Goal: Information Seeking & Learning: Learn about a topic

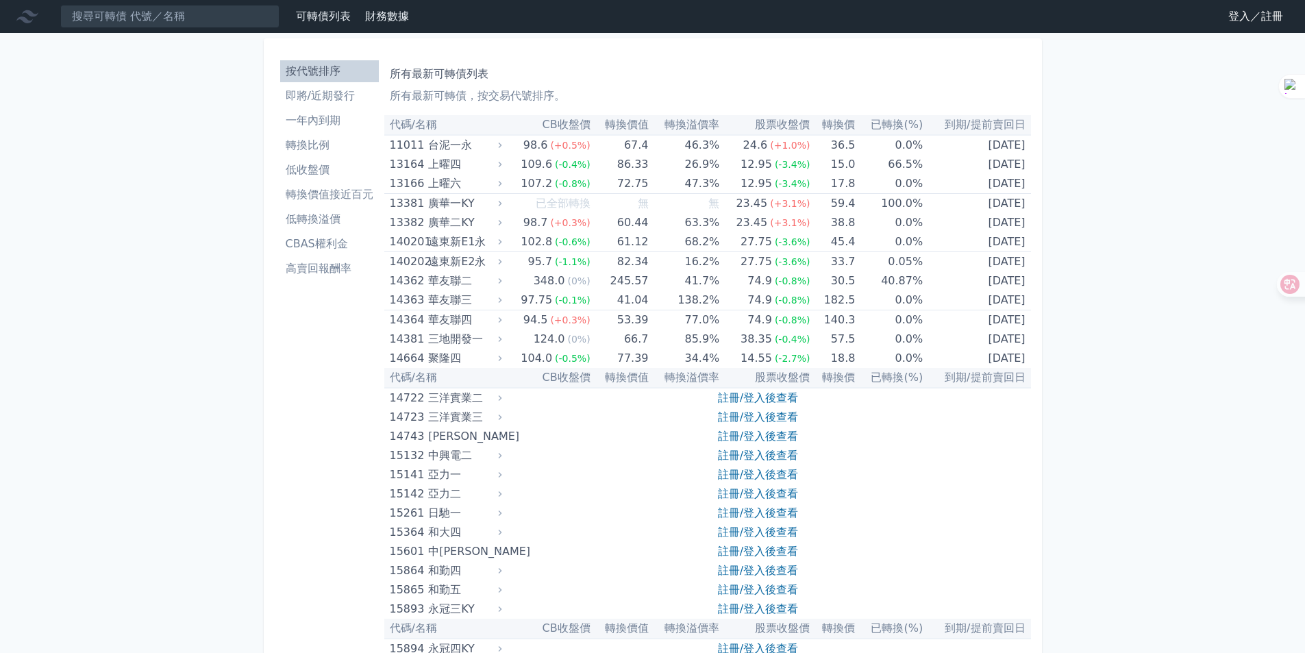
click at [1234, 13] on link "登入／註冊" at bounding box center [1255, 16] width 77 height 22
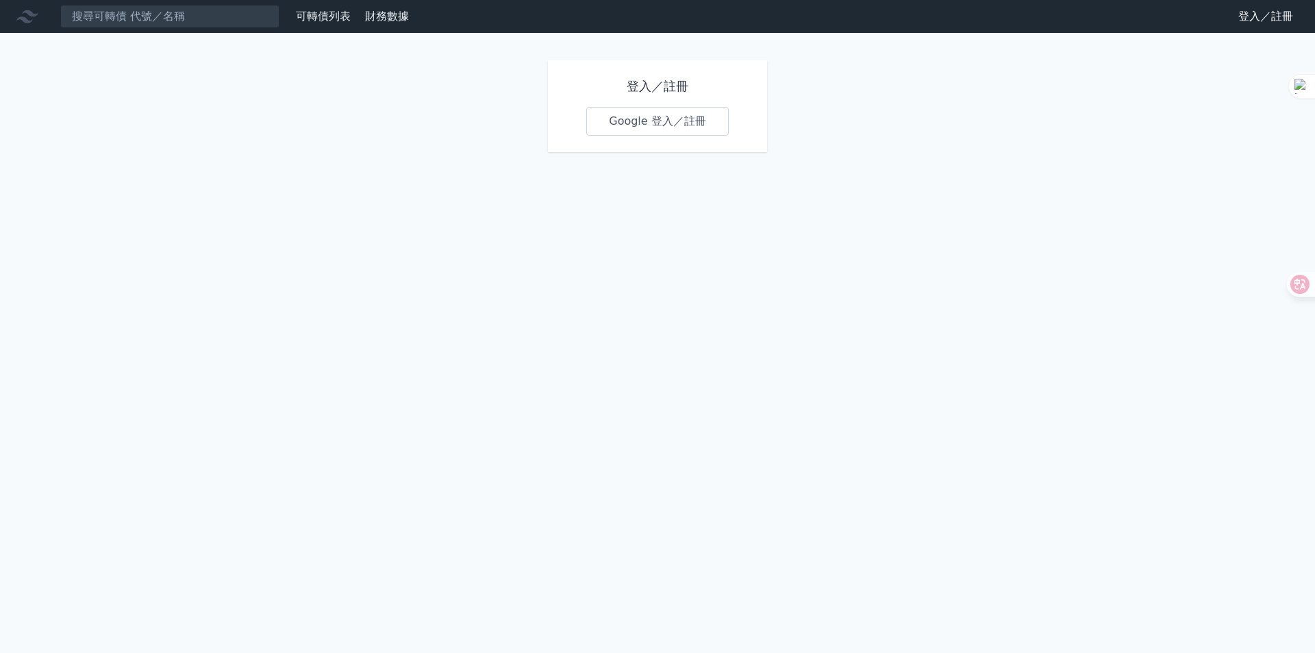
click at [689, 125] on link "Google 登入／註冊" at bounding box center [657, 121] width 143 height 29
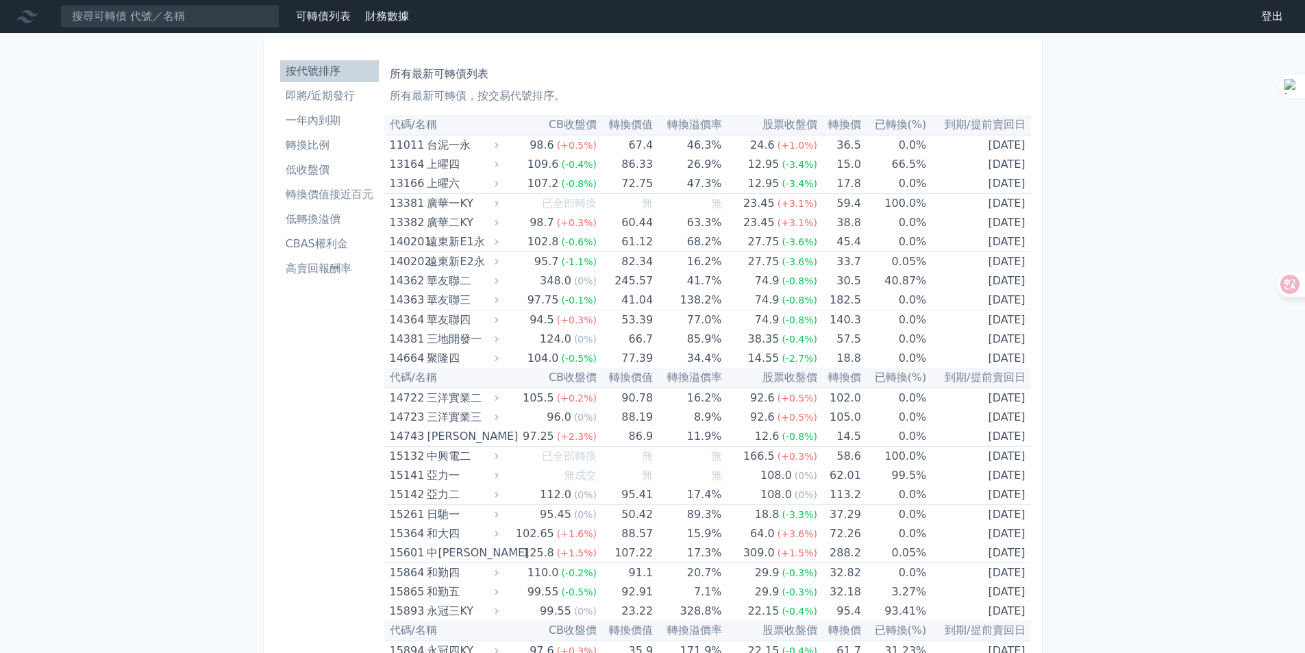
click at [322, 126] on li "一年內到期" at bounding box center [329, 120] width 99 height 16
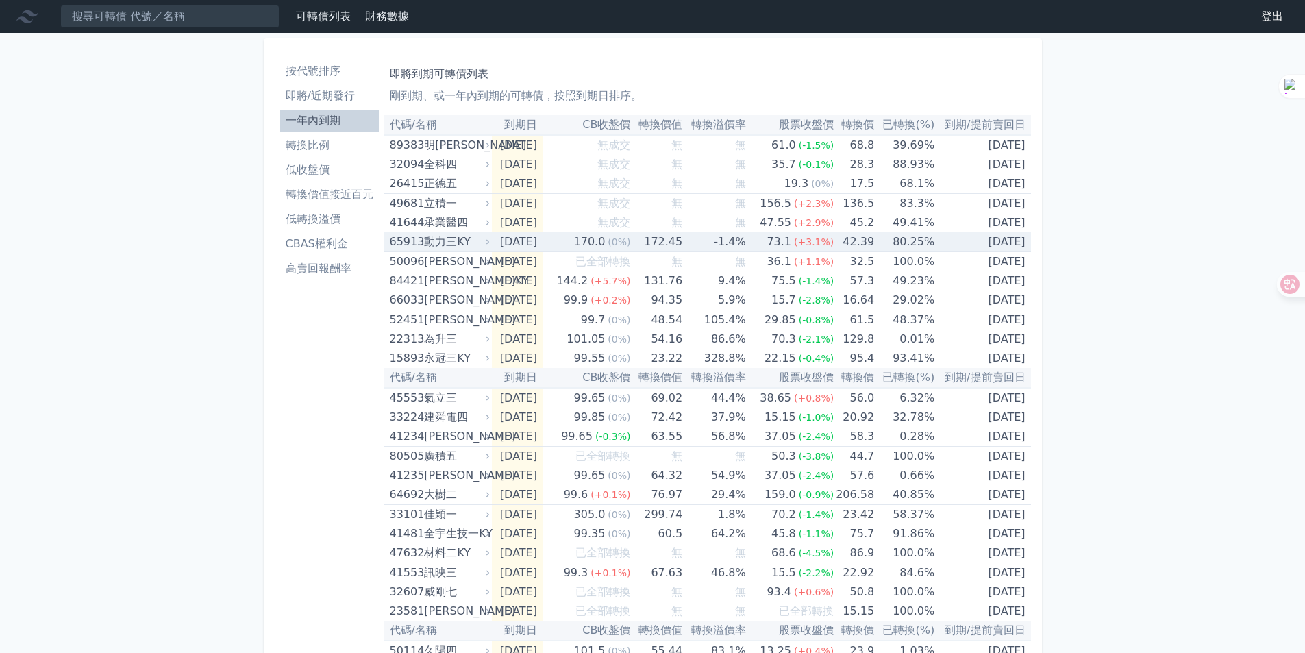
click at [480, 243] on div "動力三KY" at bounding box center [455, 241] width 63 height 19
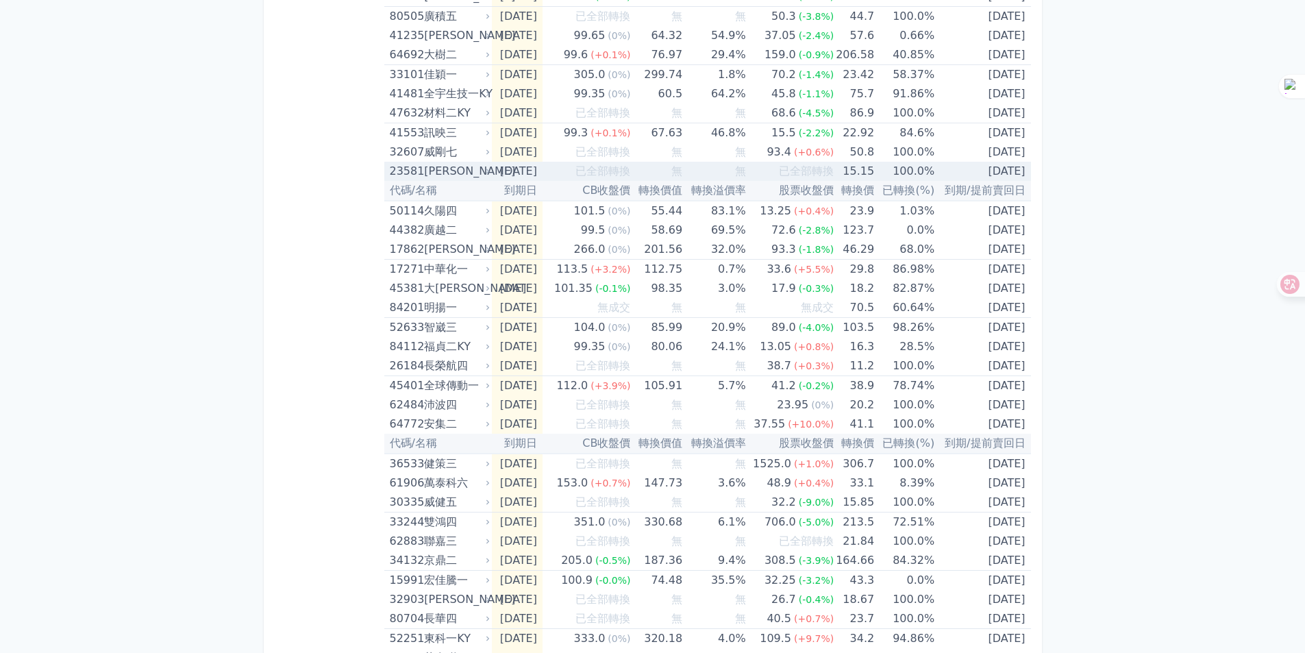
scroll to position [891, 0]
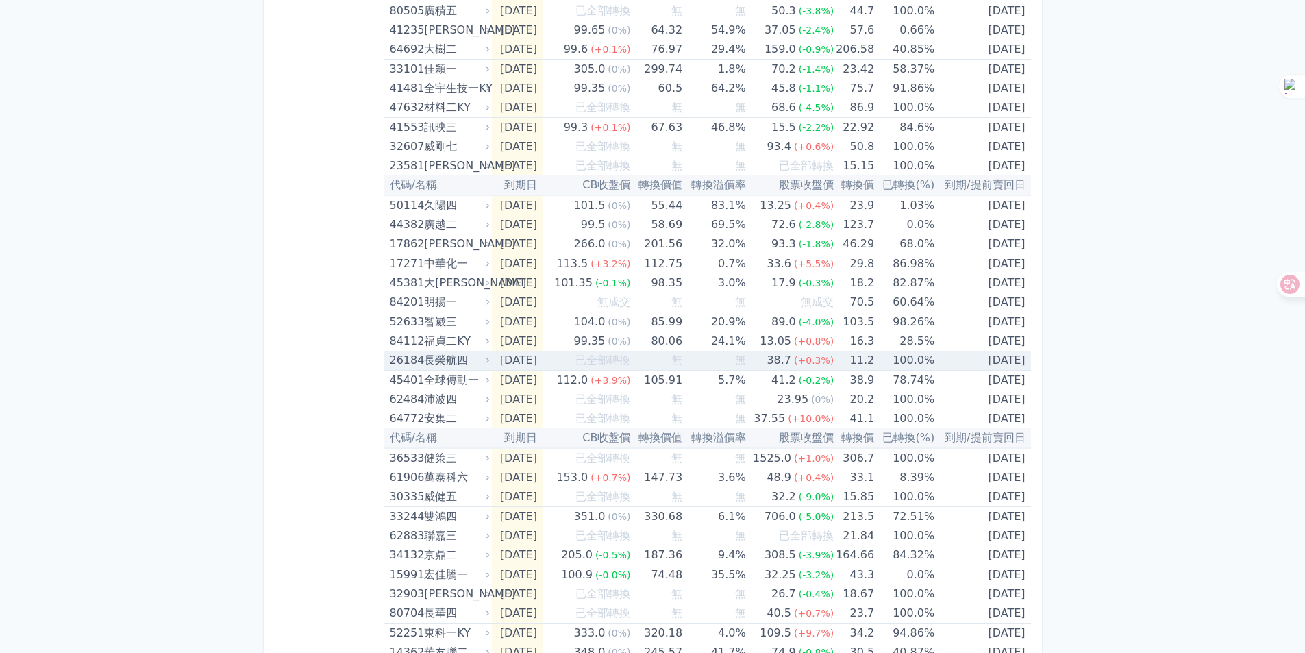
click at [455, 366] on div "長榮航四" at bounding box center [455, 360] width 63 height 19
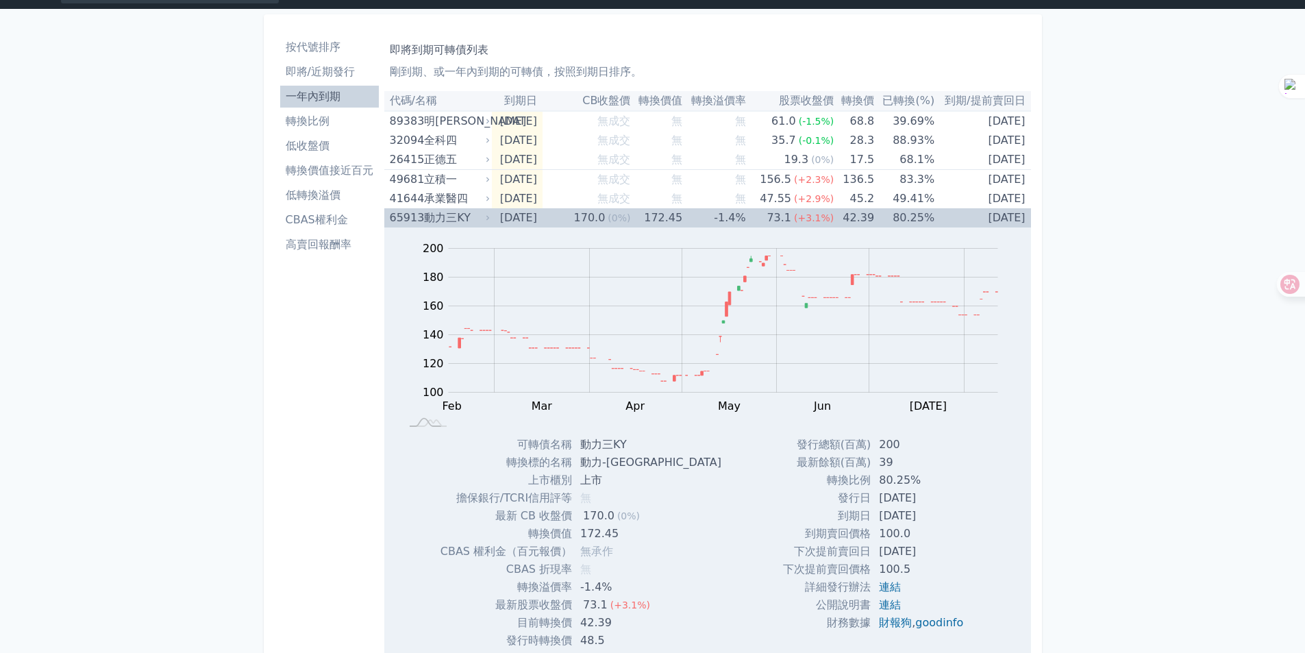
scroll to position [0, 0]
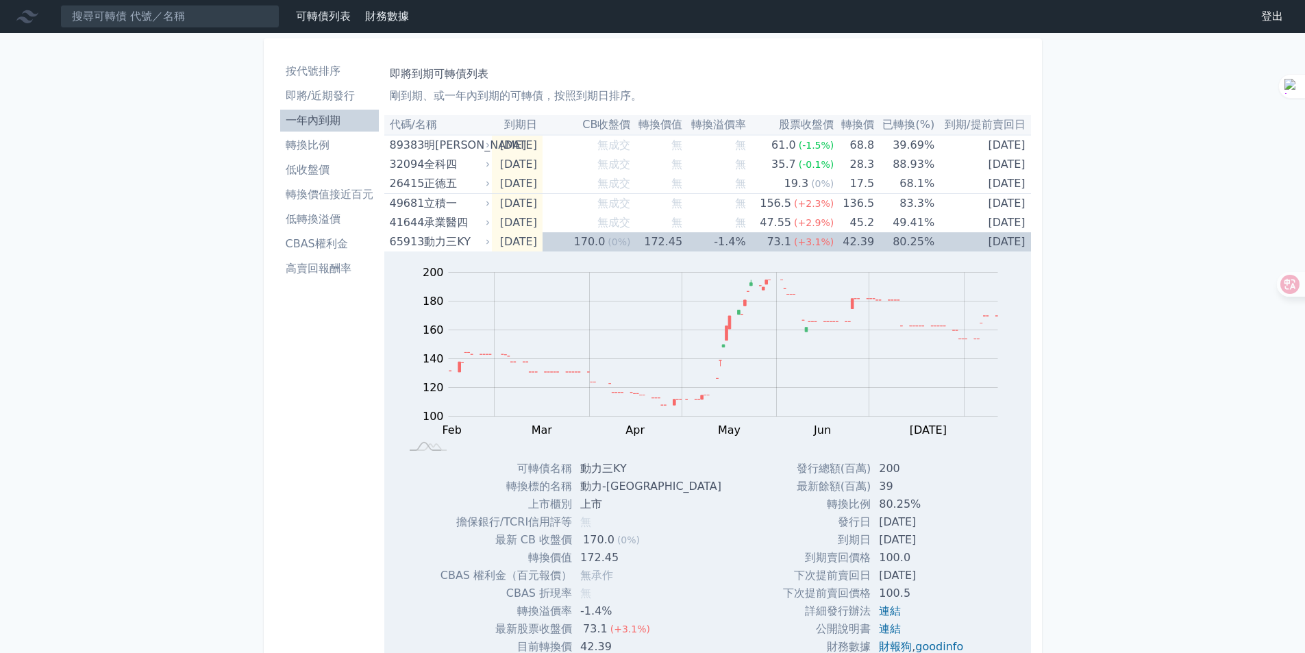
click at [910, 126] on th "已轉換(%)" at bounding box center [904, 125] width 60 height 20
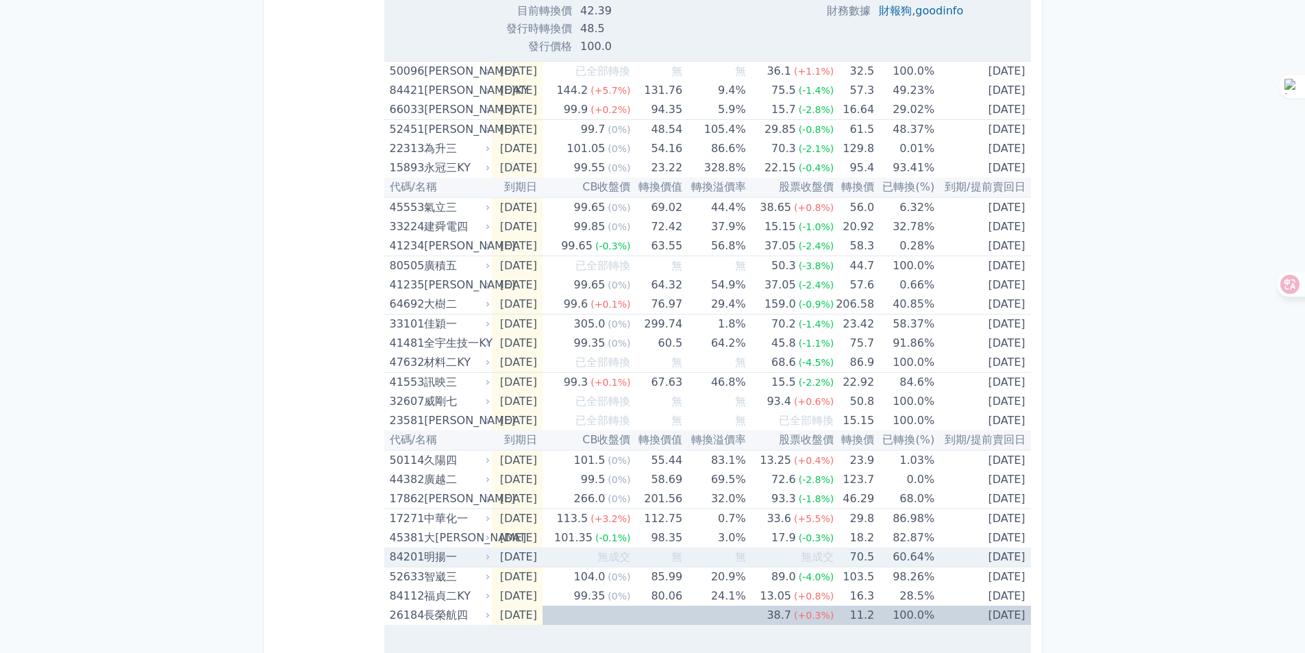
scroll to position [891, 0]
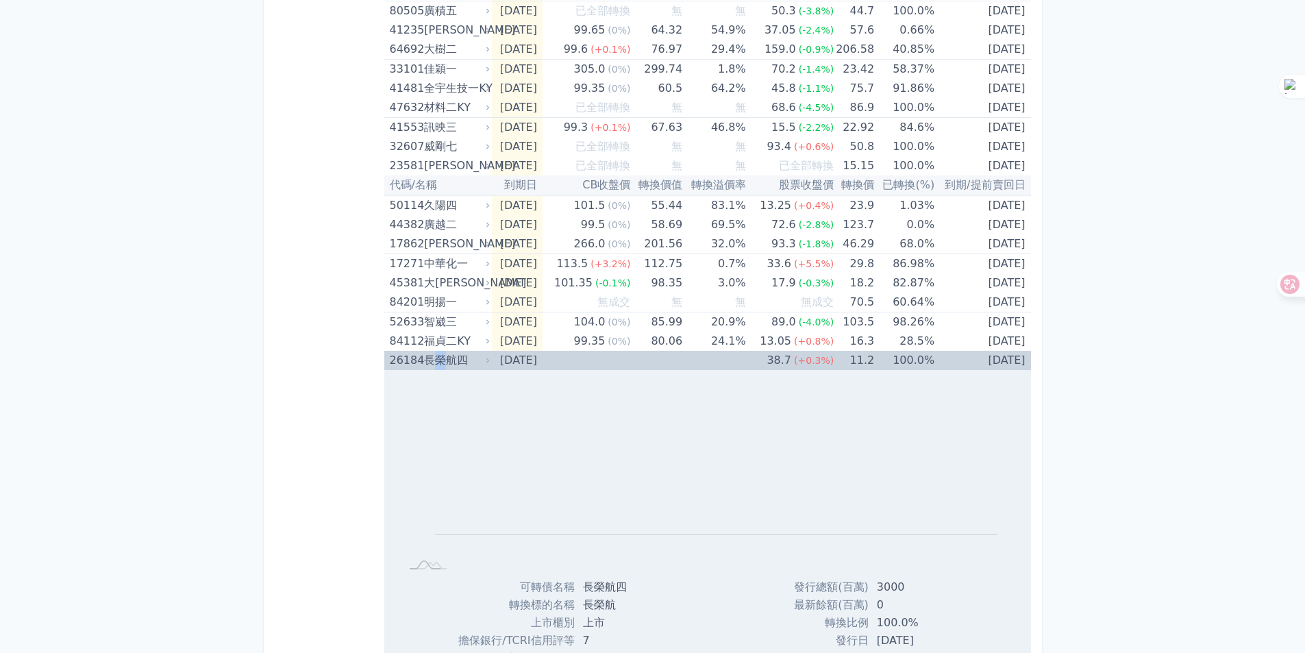
click at [440, 362] on div "長榮航四" at bounding box center [455, 360] width 63 height 19
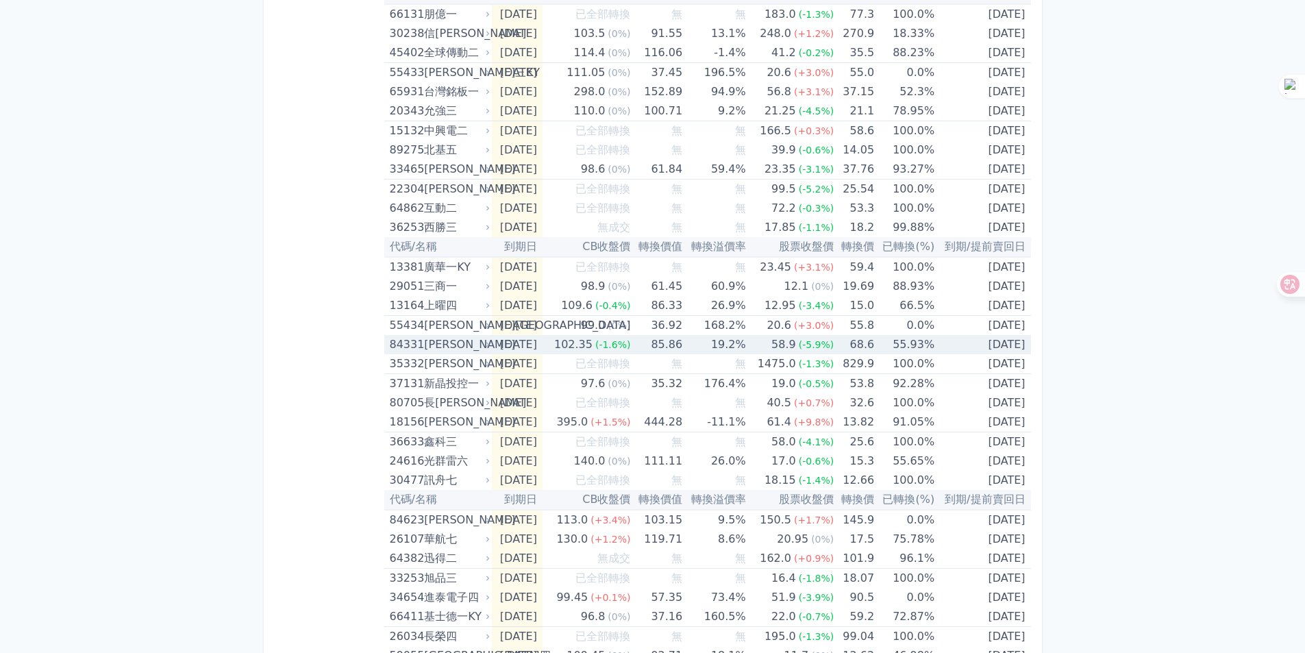
scroll to position [1781, 0]
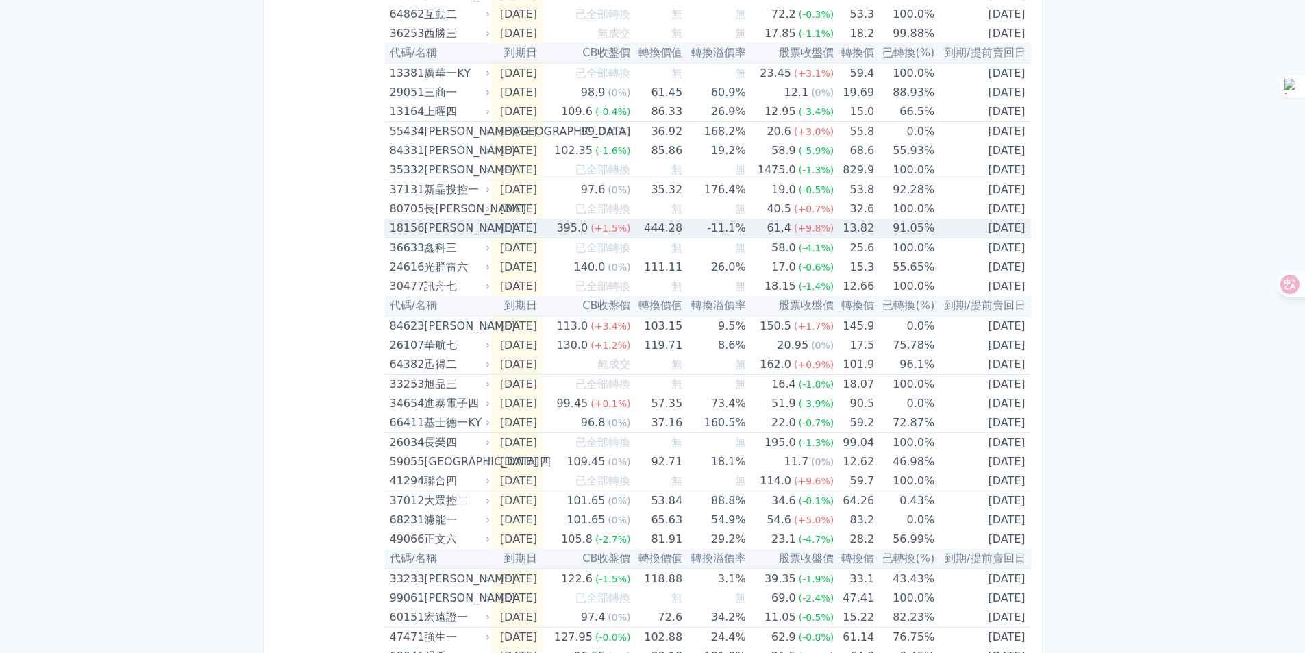
click at [436, 226] on div "[PERSON_NAME]" at bounding box center [455, 228] width 63 height 19
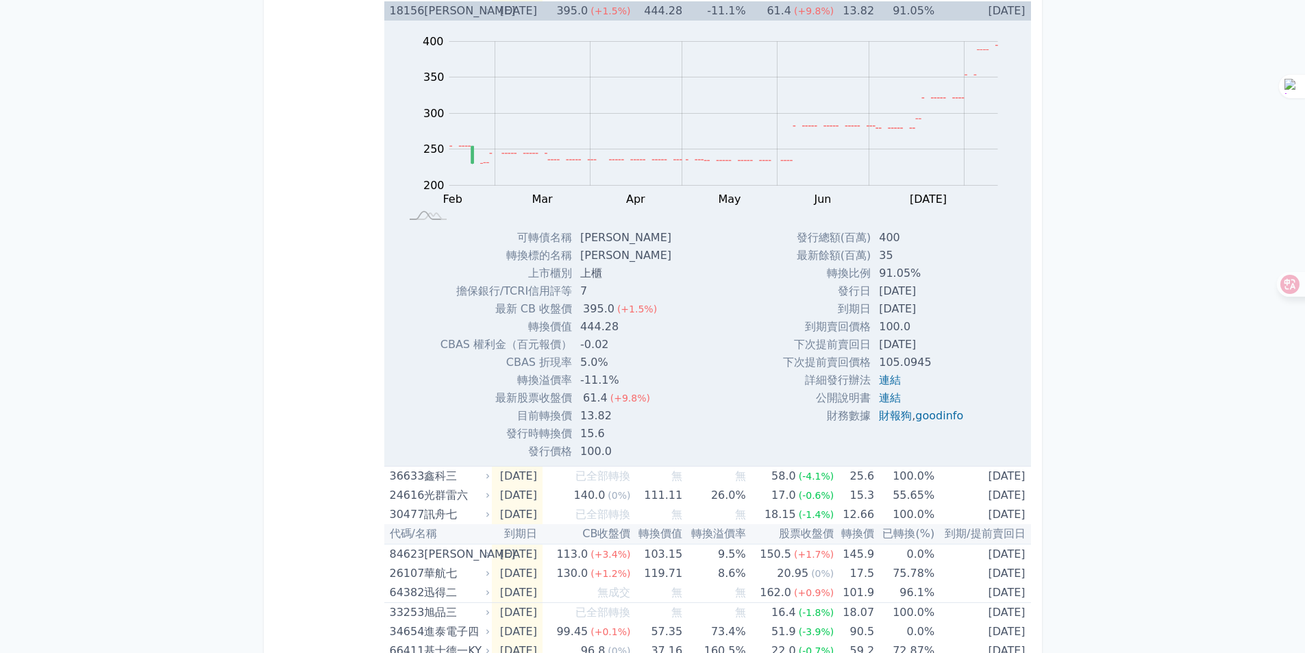
scroll to position [1918, 0]
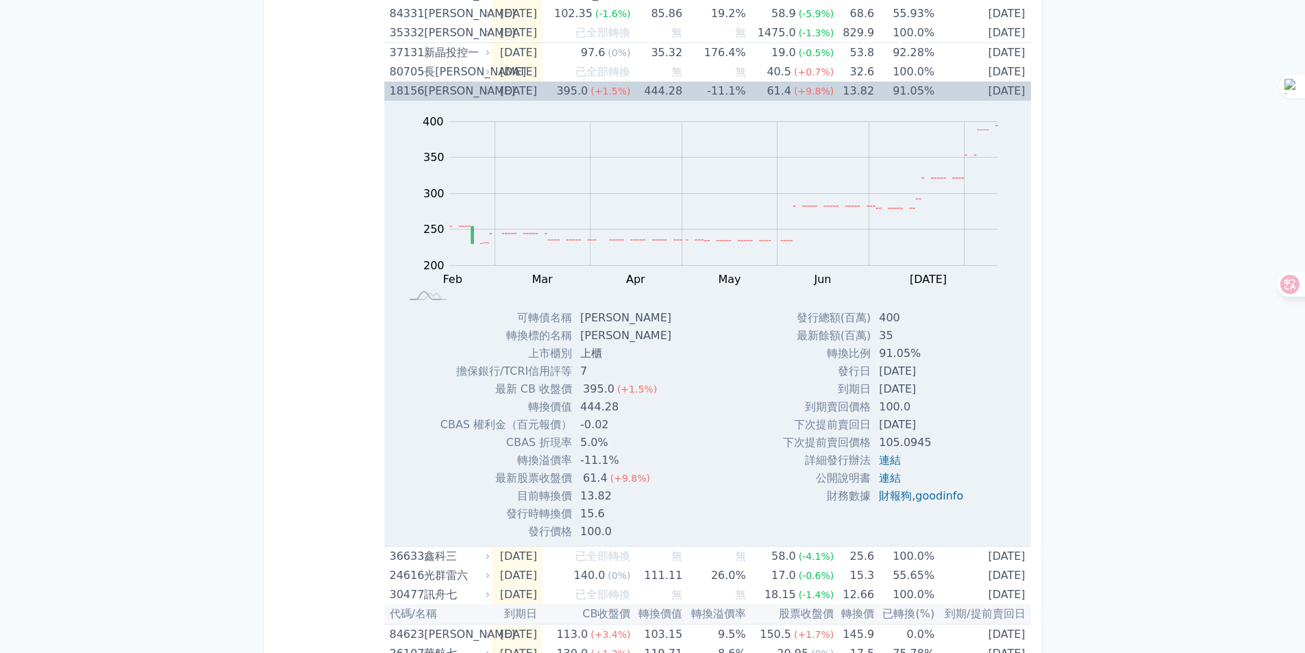
click at [441, 95] on div "[PERSON_NAME]" at bounding box center [455, 91] width 63 height 19
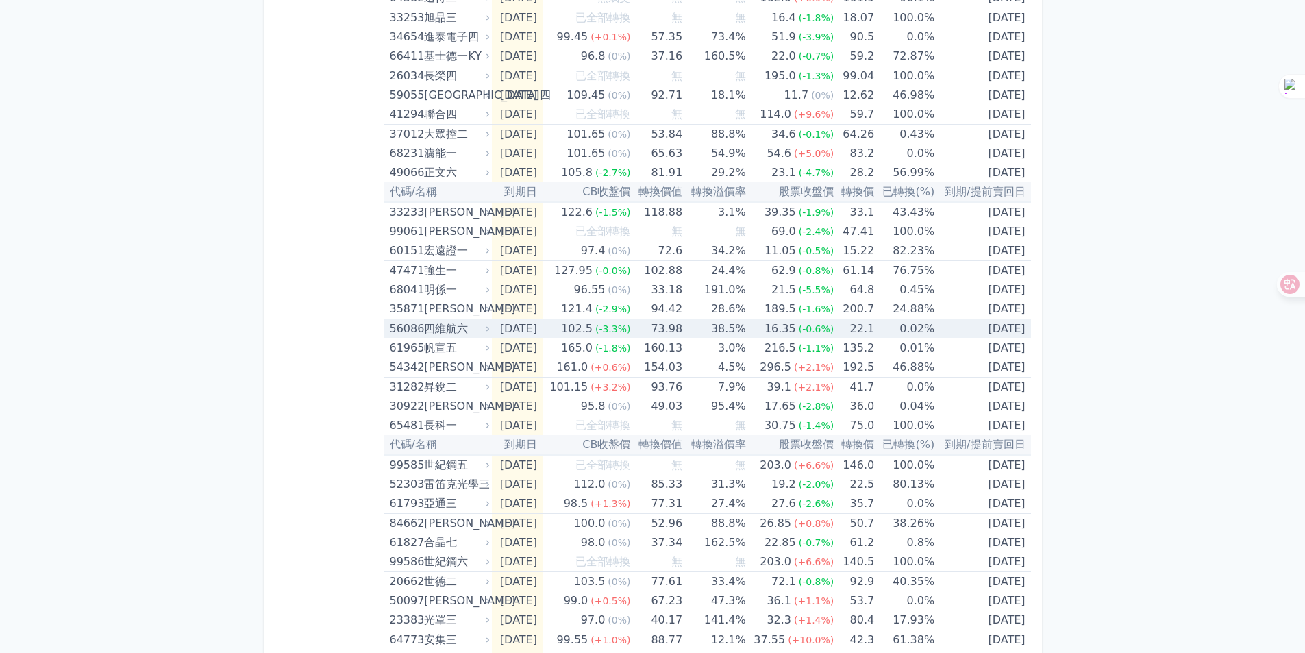
scroll to position [2244, 0]
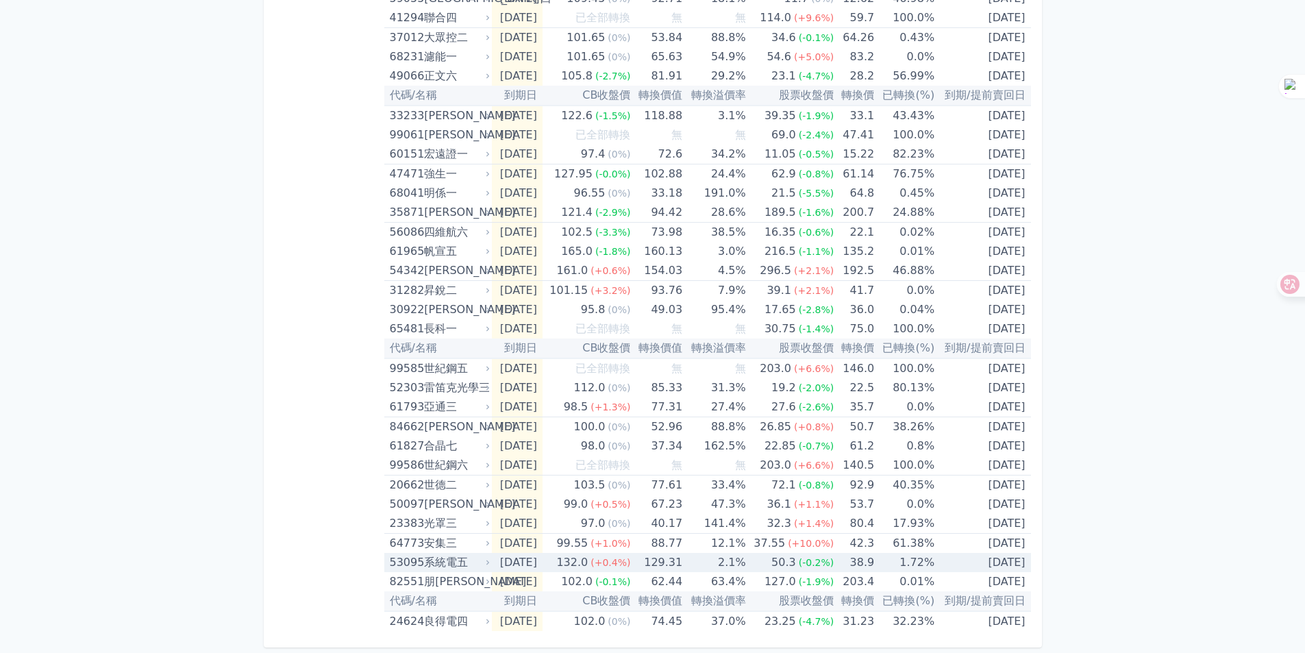
click at [460, 558] on div "系統電五" at bounding box center [455, 562] width 63 height 19
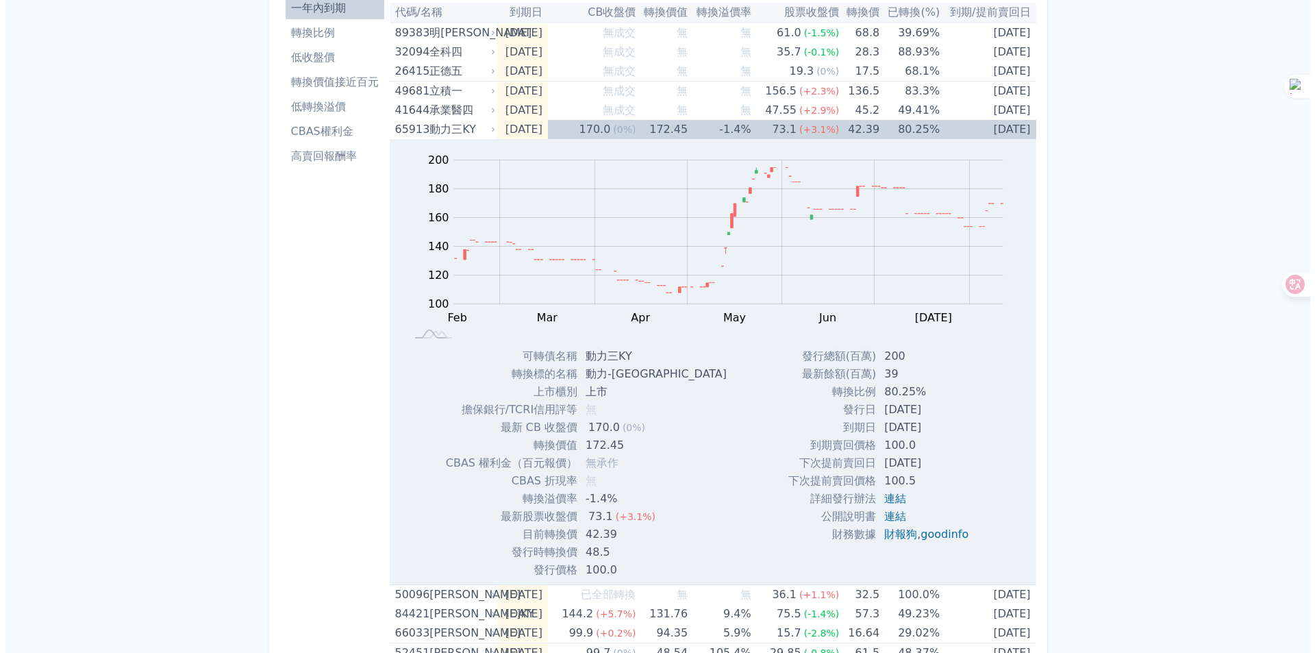
scroll to position [0, 0]
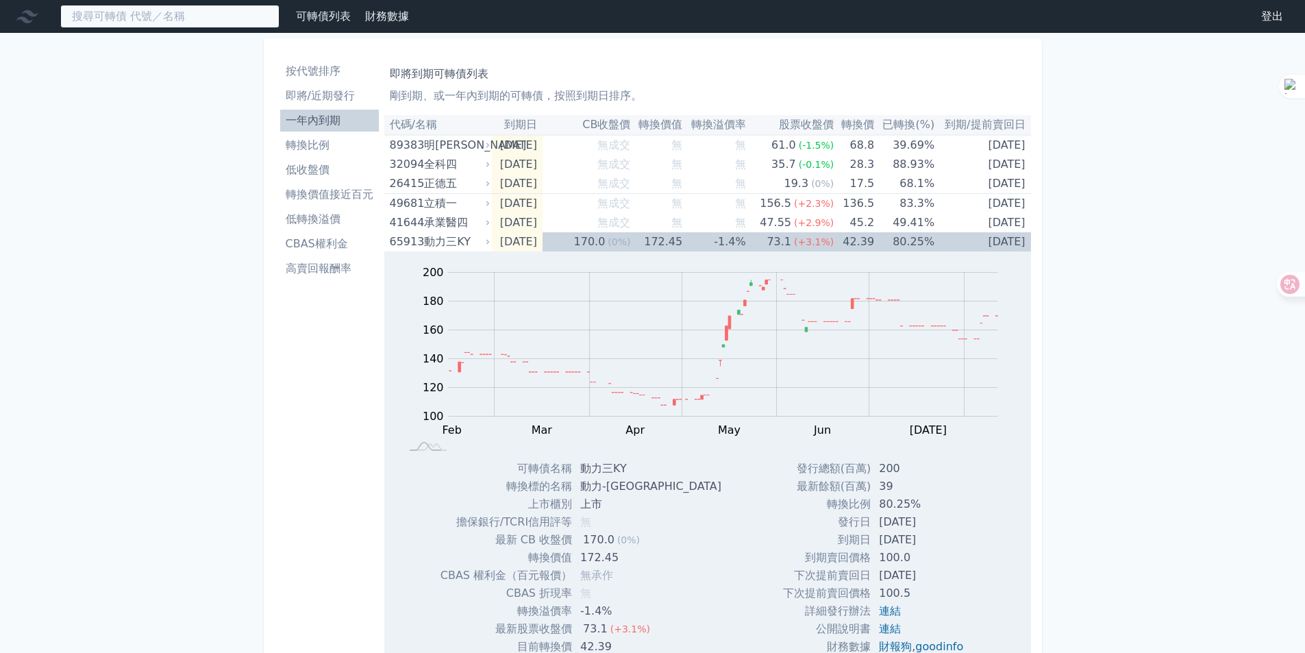
click at [123, 15] on input at bounding box center [169, 16] width 219 height 23
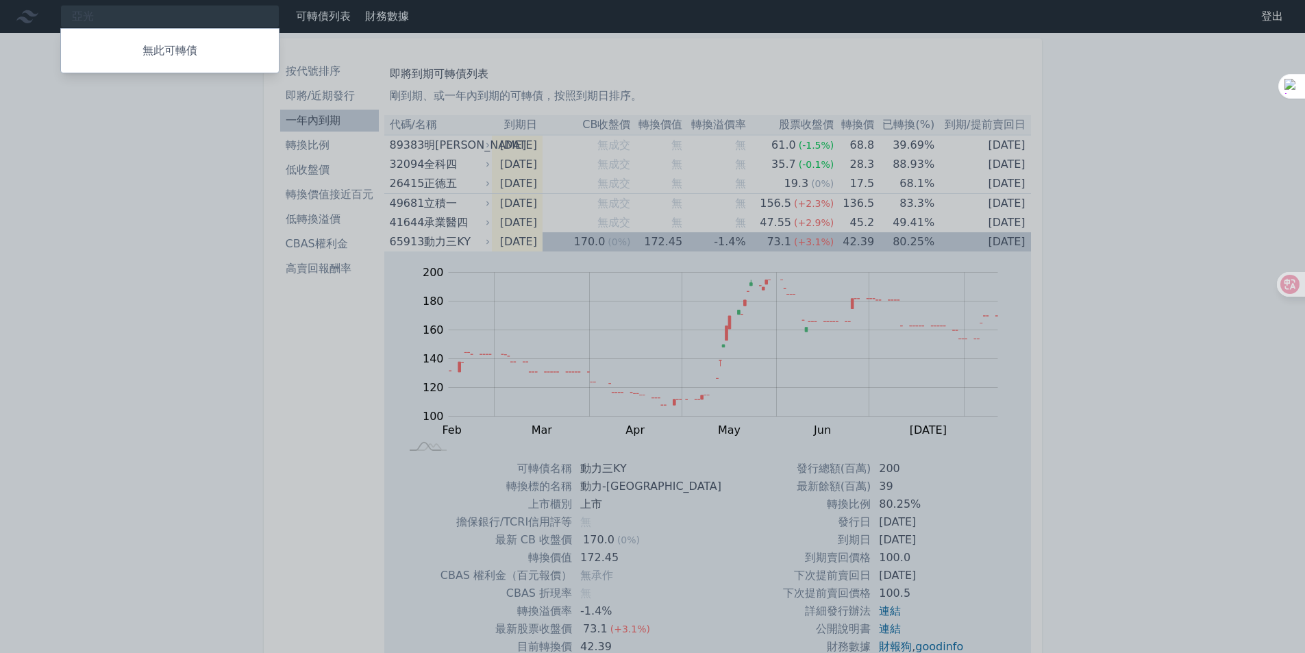
click at [125, 16] on div at bounding box center [652, 326] width 1305 height 653
click at [119, 18] on div "亞光 無此可轉債" at bounding box center [169, 16] width 219 height 23
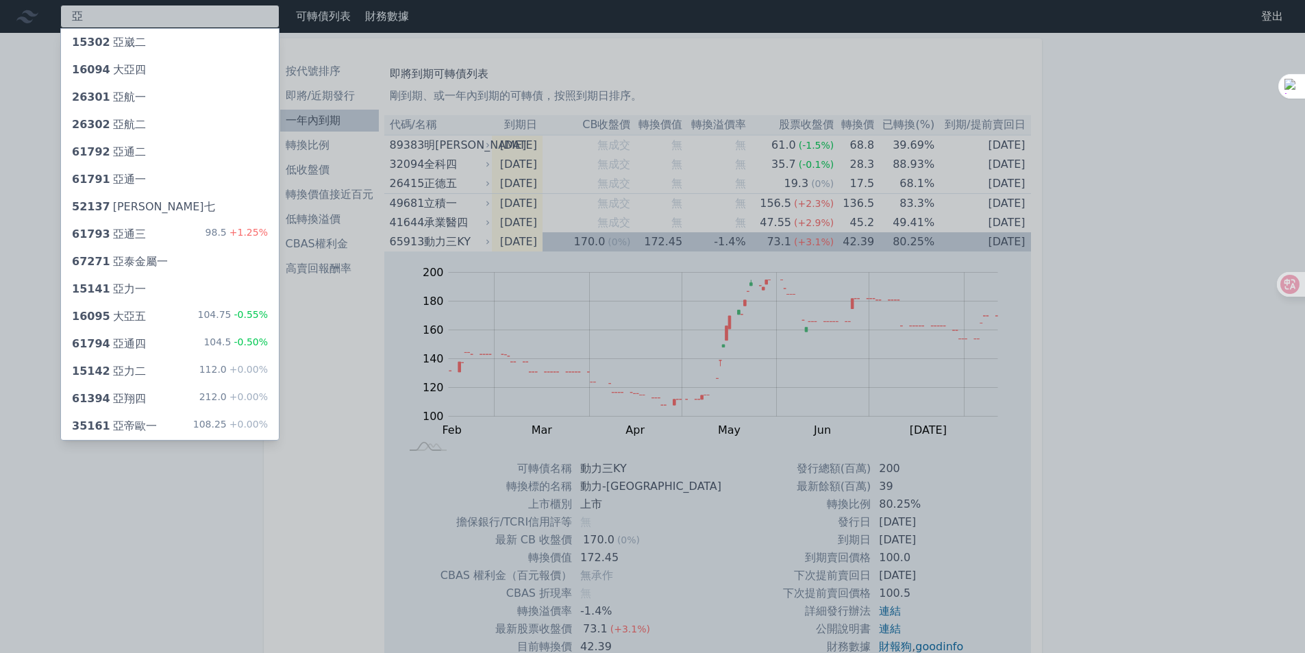
type input "亞"
click at [174, 365] on div "15142 亞力二 112.0 +0.00%" at bounding box center [170, 371] width 218 height 27
